Goal: Information Seeking & Learning: Learn about a topic

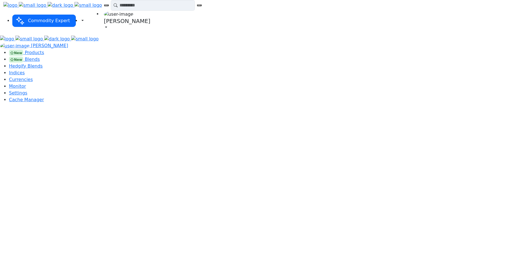
type input "*****"
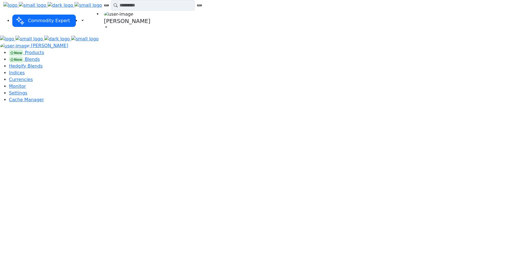
select select "****"
type input "**********"
